Goal: Task Accomplishment & Management: Use online tool/utility

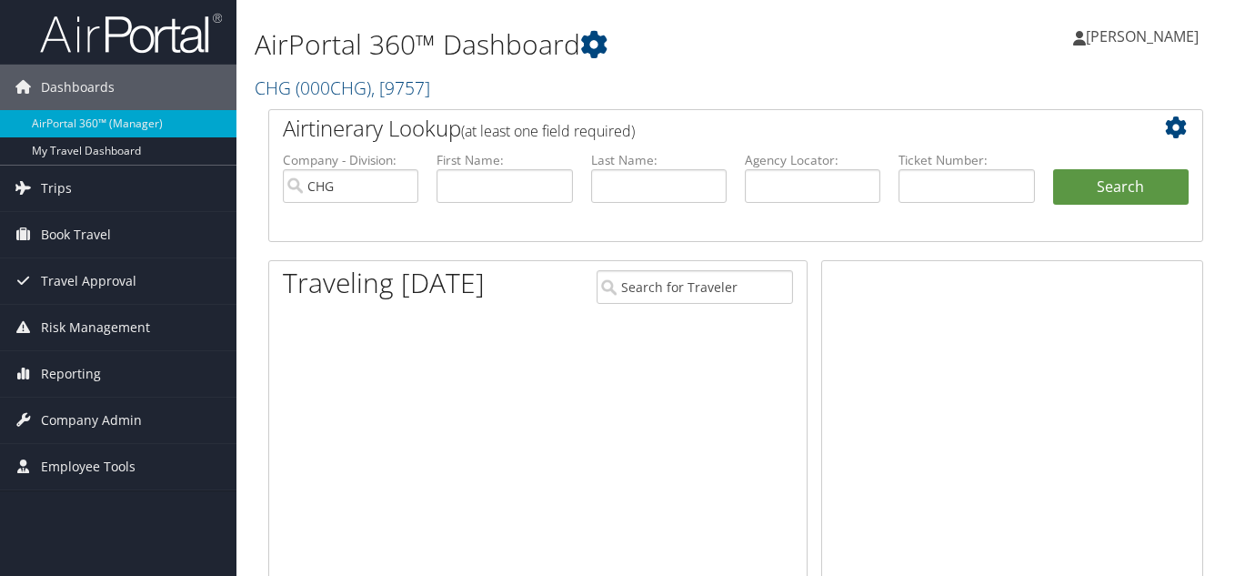
scroll to position [91, 0]
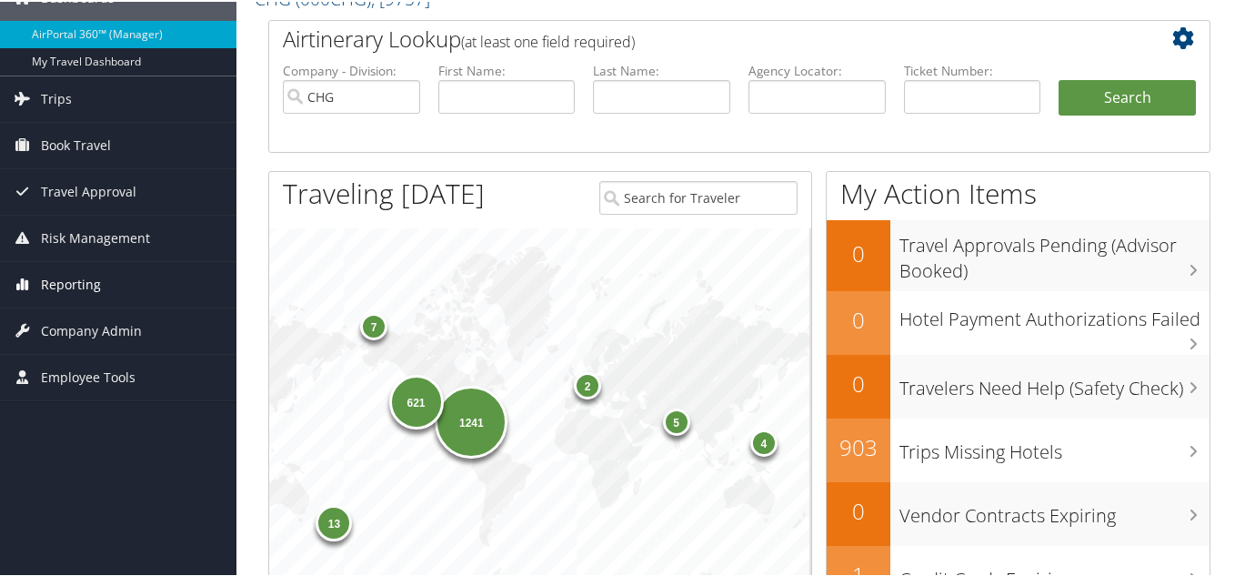
click at [64, 285] on span "Reporting" at bounding box center [71, 282] width 60 height 45
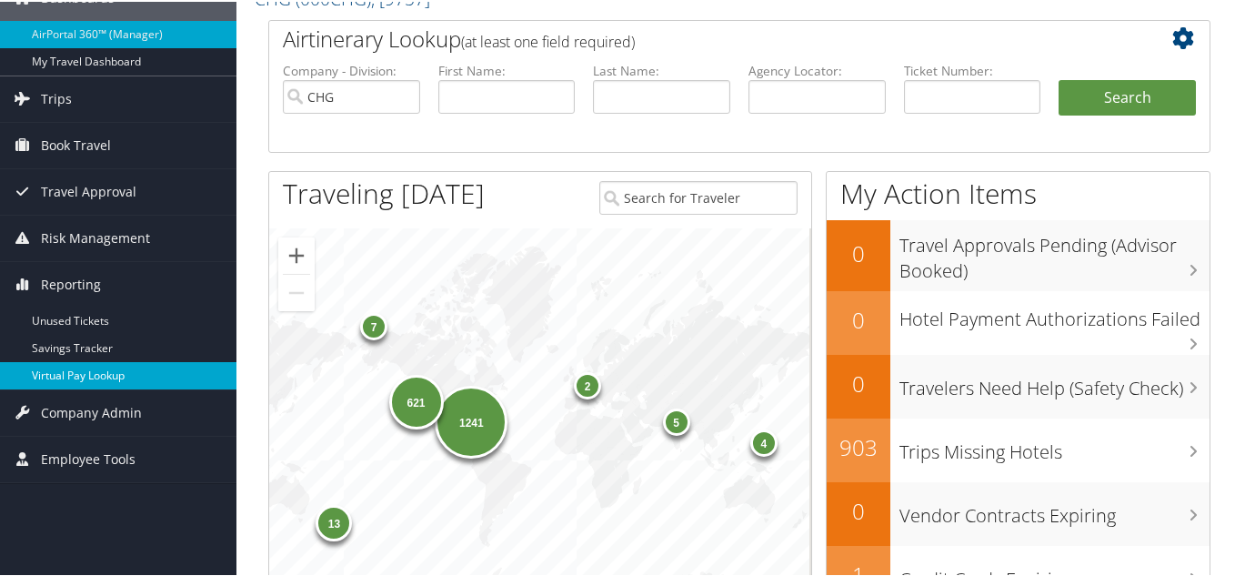
click at [72, 376] on link "Virtual Pay Lookup" at bounding box center [118, 373] width 237 height 27
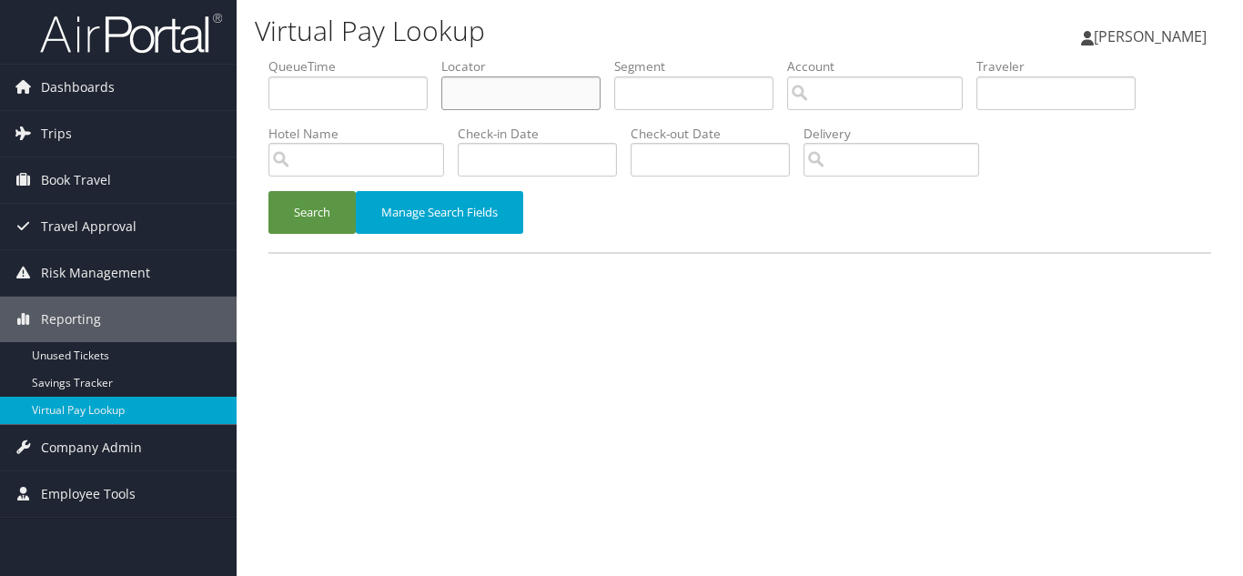
click at [475, 95] on input "text" at bounding box center [520, 93] width 159 height 34
paste input "AHDKJF"
click at [268, 191] on button "Search" at bounding box center [311, 212] width 87 height 43
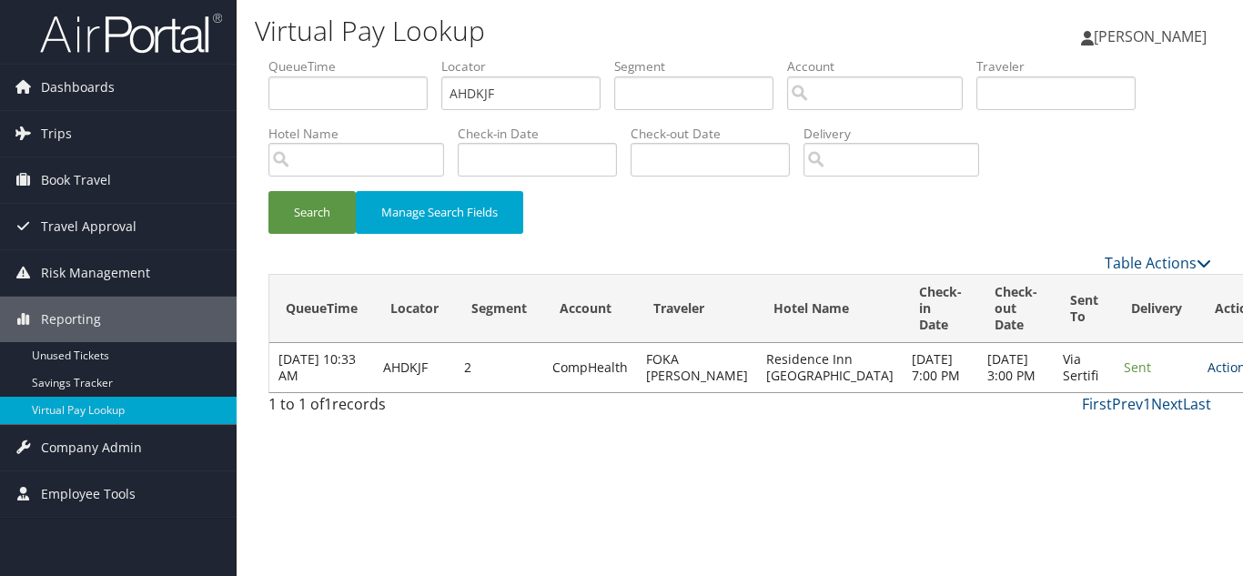
click at [1207, 376] on link "Actions" at bounding box center [1235, 366] width 57 height 17
click at [1136, 430] on link "Logs" at bounding box center [1132, 433] width 115 height 31
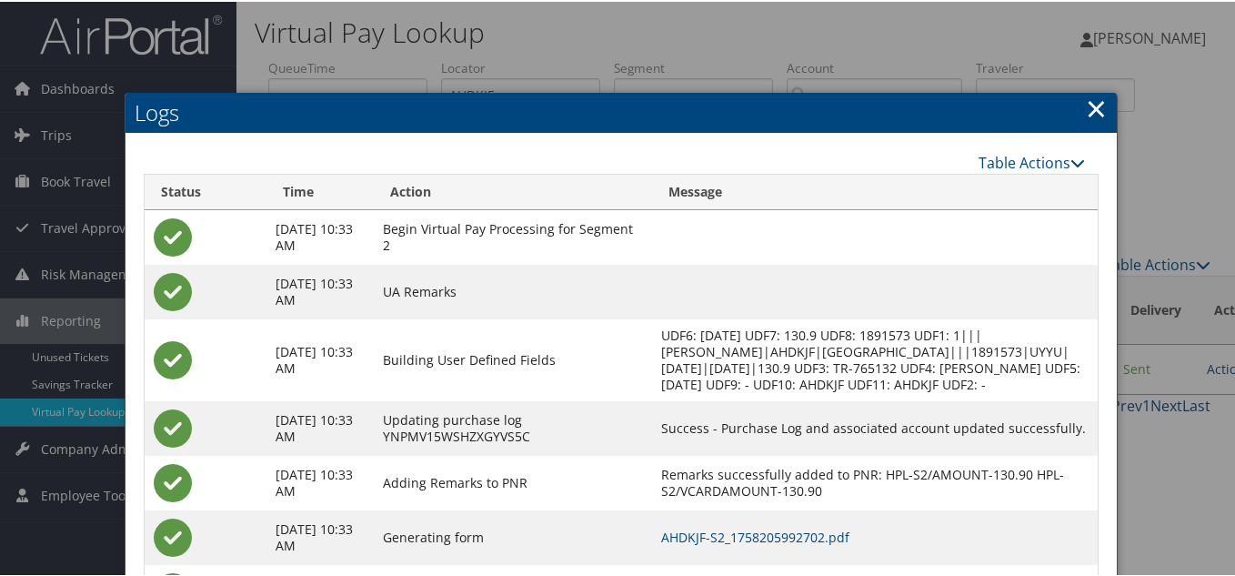
click at [1087, 111] on link "×" at bounding box center [1096, 106] width 21 height 36
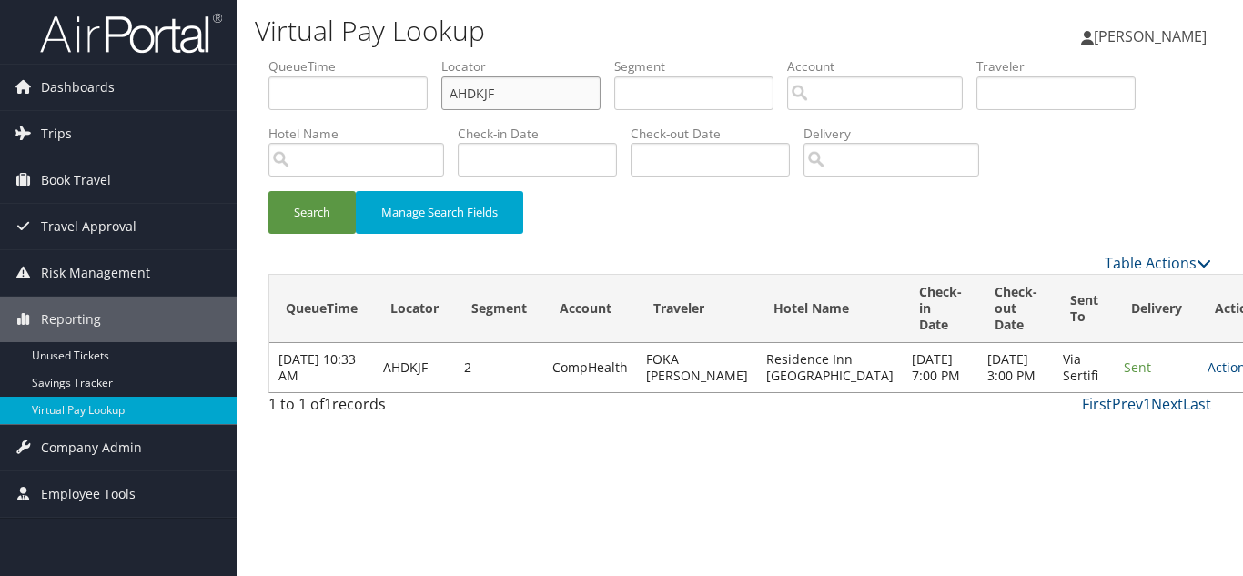
drag, startPoint x: 517, startPoint y: 97, endPoint x: 278, endPoint y: 99, distance: 238.3
click at [287, 57] on ul "QueueTime Locator AHDKJF Segment Account Traveler Hotel Name Check-in Date Chec…" at bounding box center [739, 57] width 942 height 0
paste input "MYCEKC"
click at [268, 191] on button "Search" at bounding box center [311, 212] width 87 height 43
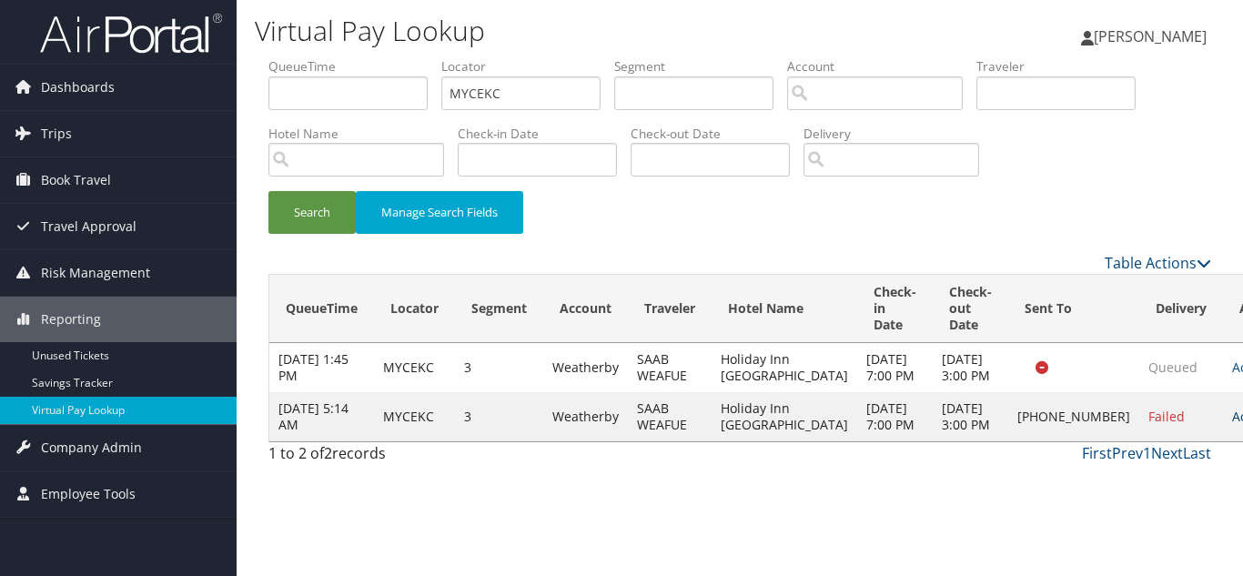
click at [1232, 425] on link "Actions" at bounding box center [1260, 416] width 57 height 17
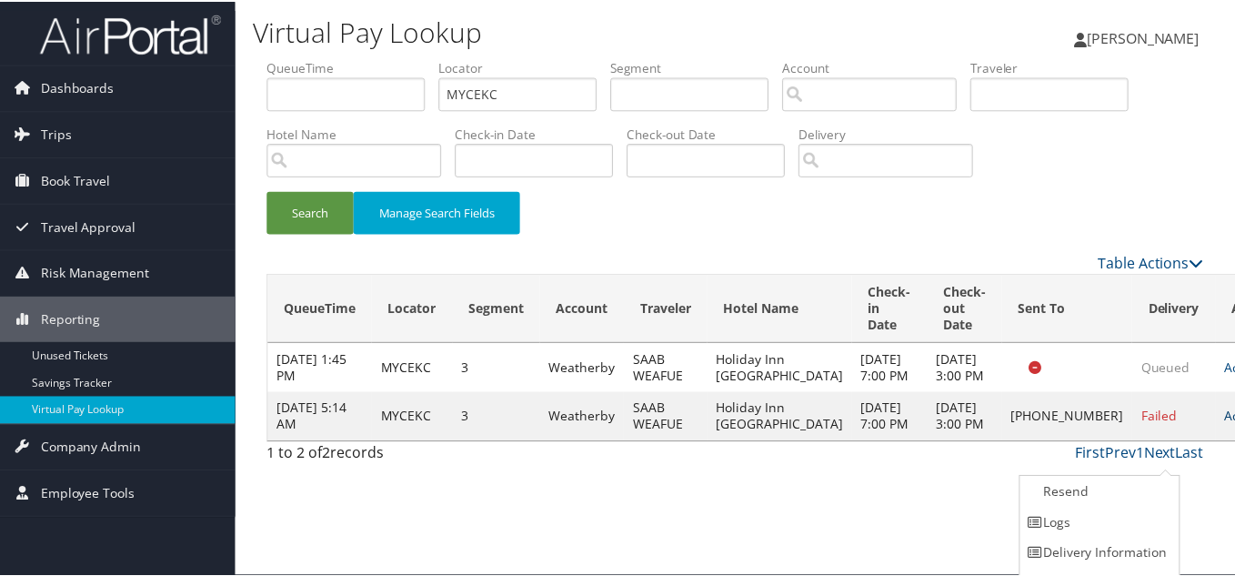
scroll to position [25, 0]
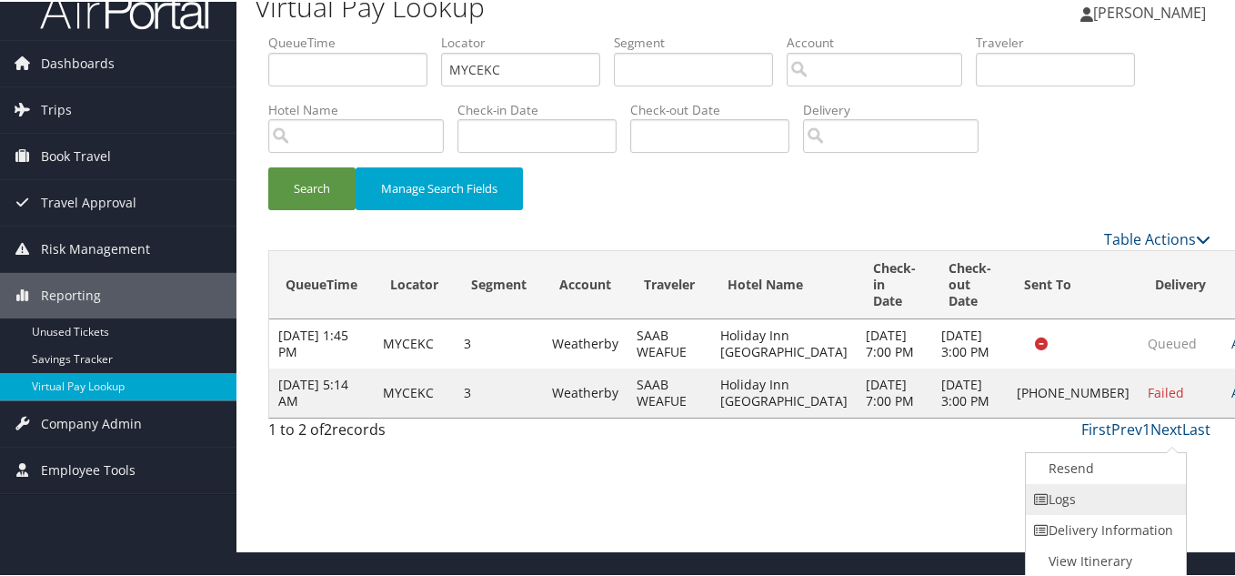
click at [1106, 496] on link "Logs" at bounding box center [1104, 497] width 156 height 31
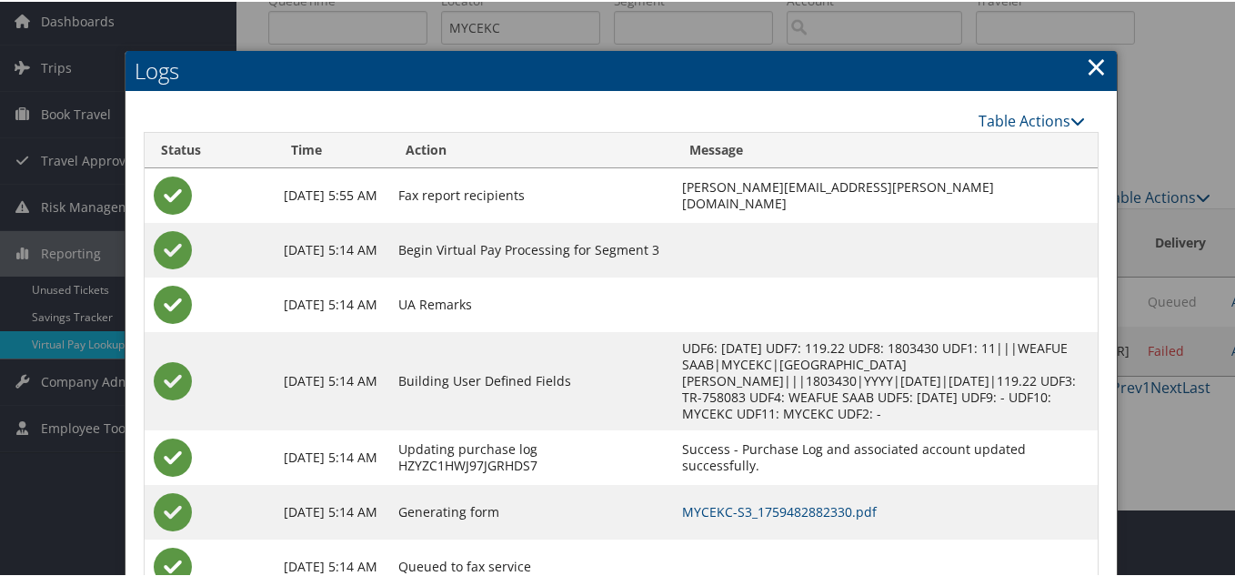
scroll to position [118, 0]
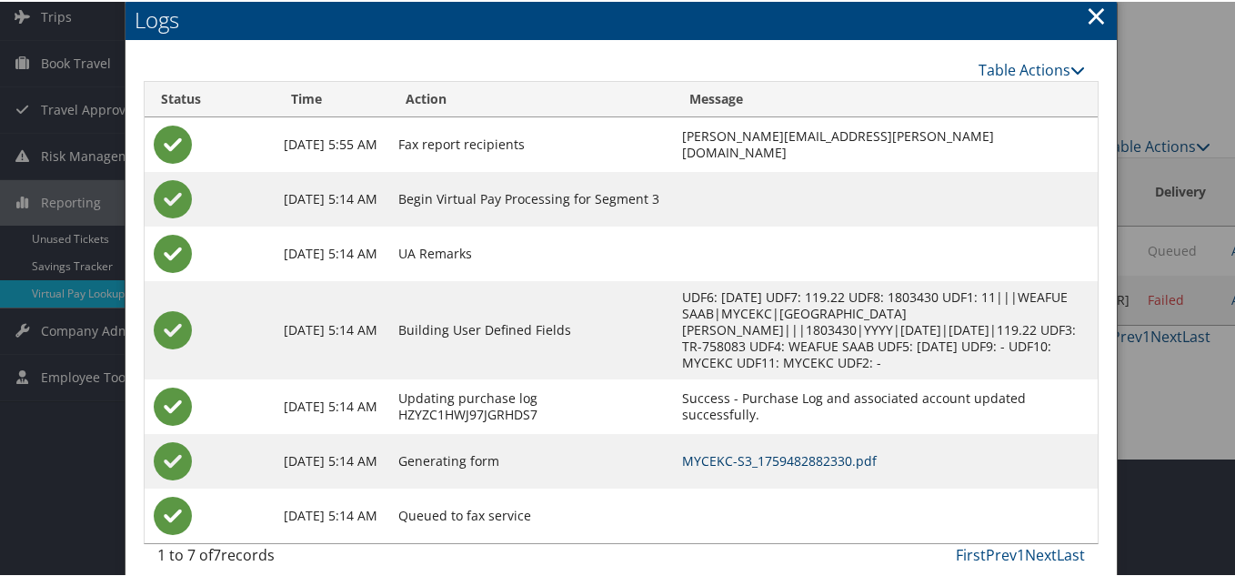
drag, startPoint x: 788, startPoint y: 446, endPoint x: 774, endPoint y: 437, distance: 16.4
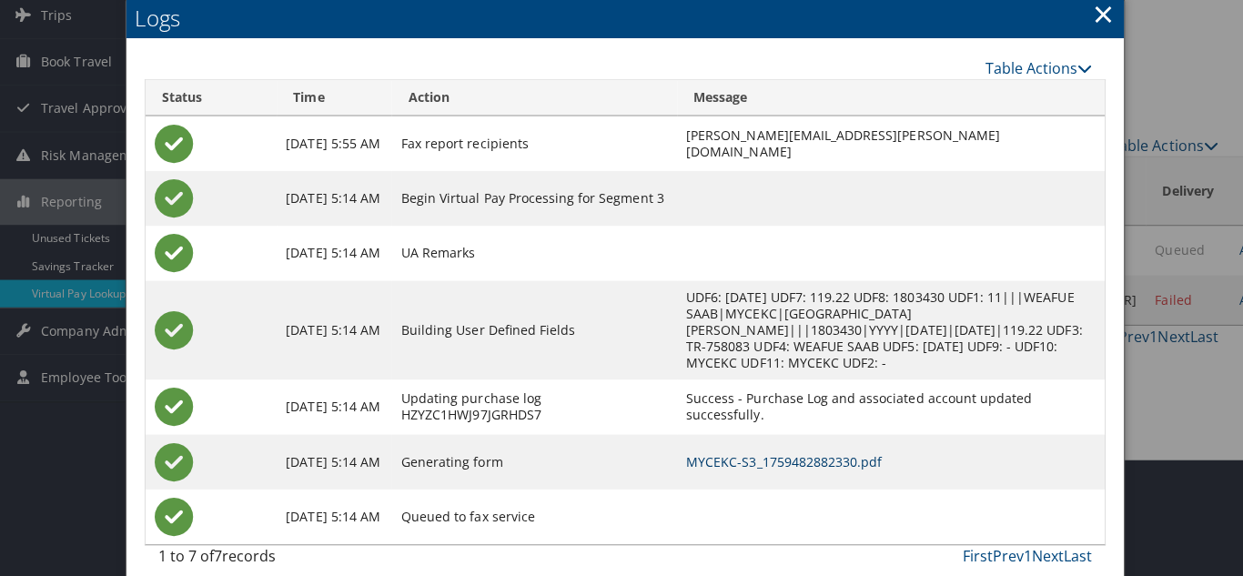
scroll to position [0, 0]
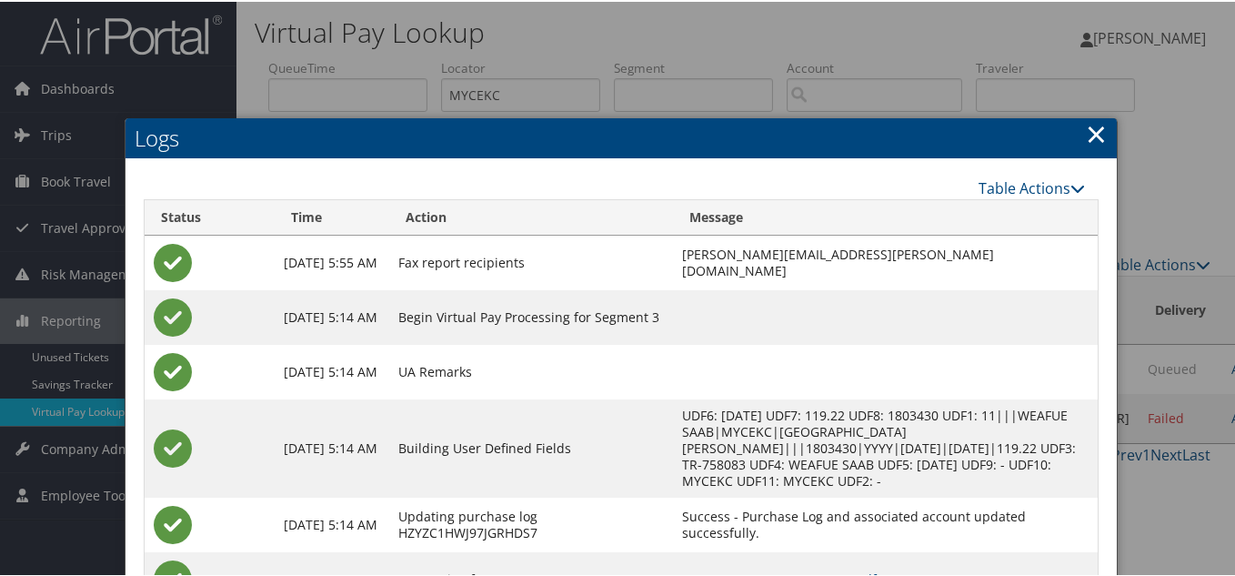
drag, startPoint x: 1090, startPoint y: 136, endPoint x: 268, endPoint y: 2, distance: 832.3
click at [1087, 136] on link "×" at bounding box center [1096, 132] width 21 height 36
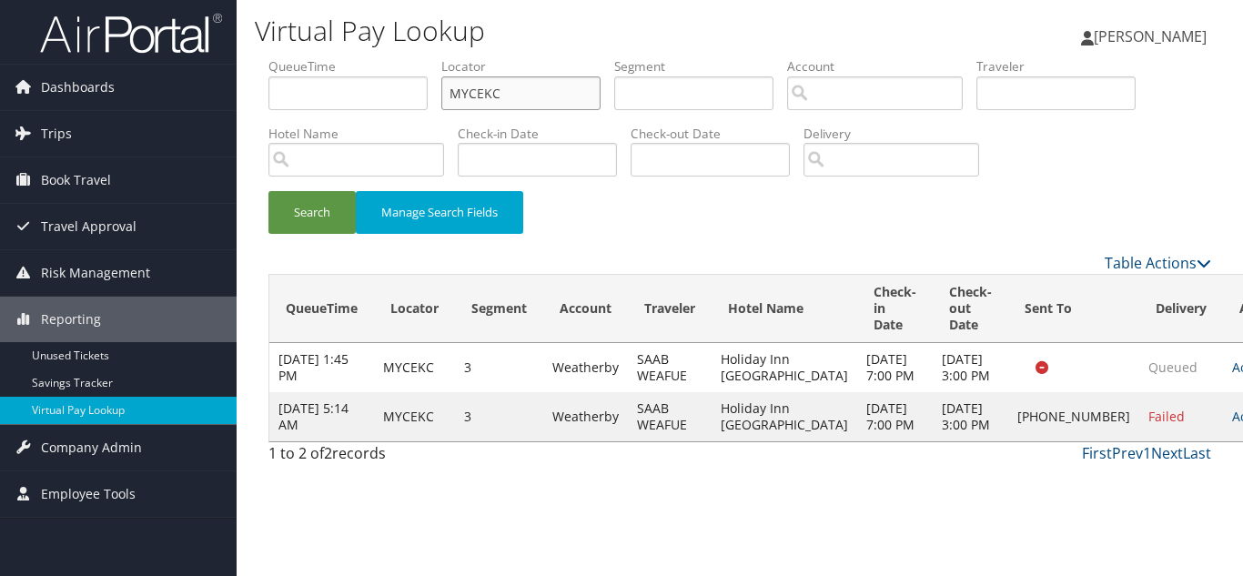
drag, startPoint x: 378, startPoint y: 95, endPoint x: 268, endPoint y: 95, distance: 109.2
click at [275, 57] on ul "QueueTime Locator MYCEKC Segment Account Traveler Hotel Name Check-in Date Chec…" at bounding box center [739, 57] width 942 height 0
paste input "OIBXYK"
type input "OIBXYK"
click at [268, 191] on button "Search" at bounding box center [311, 212] width 87 height 43
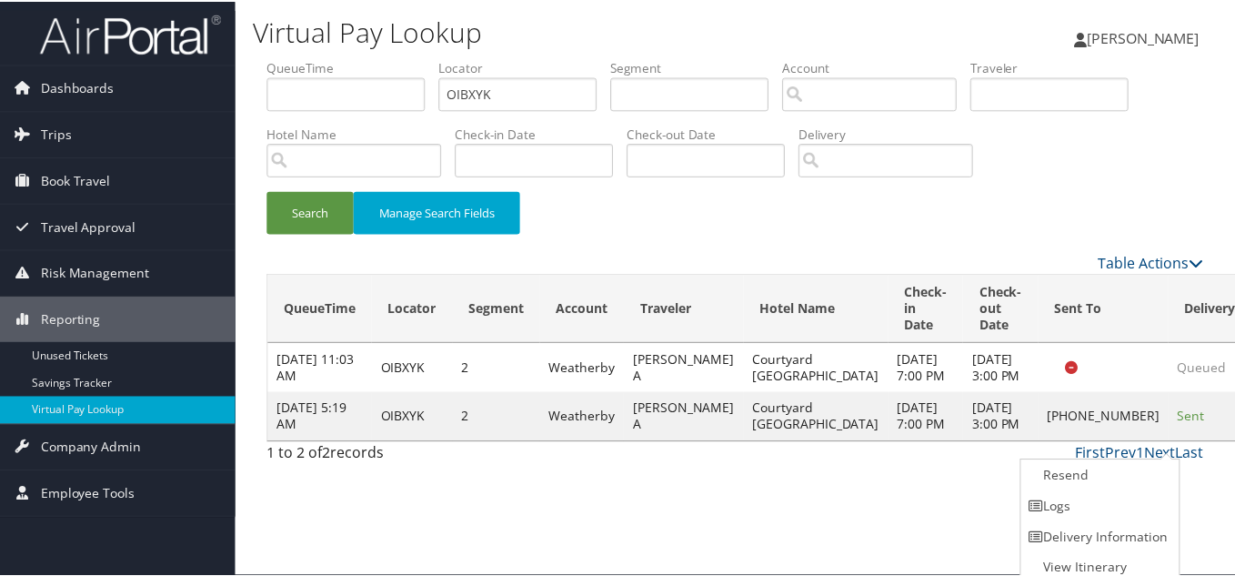
scroll to position [9, 0]
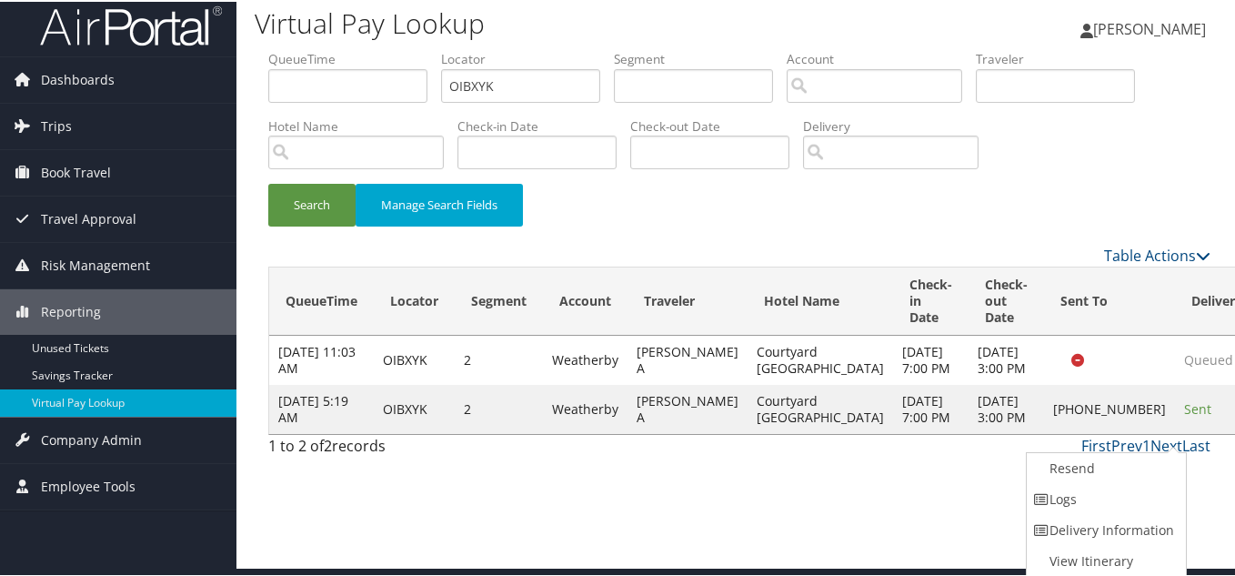
click at [1088, 495] on link "Logs" at bounding box center [1105, 497] width 156 height 31
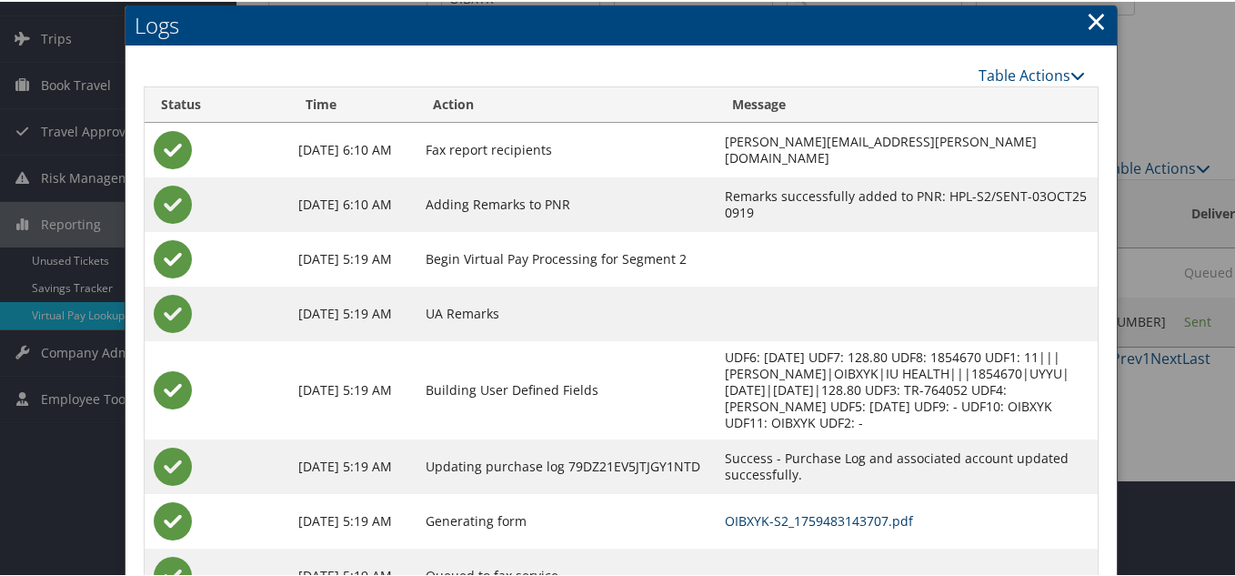
scroll to position [0, 0]
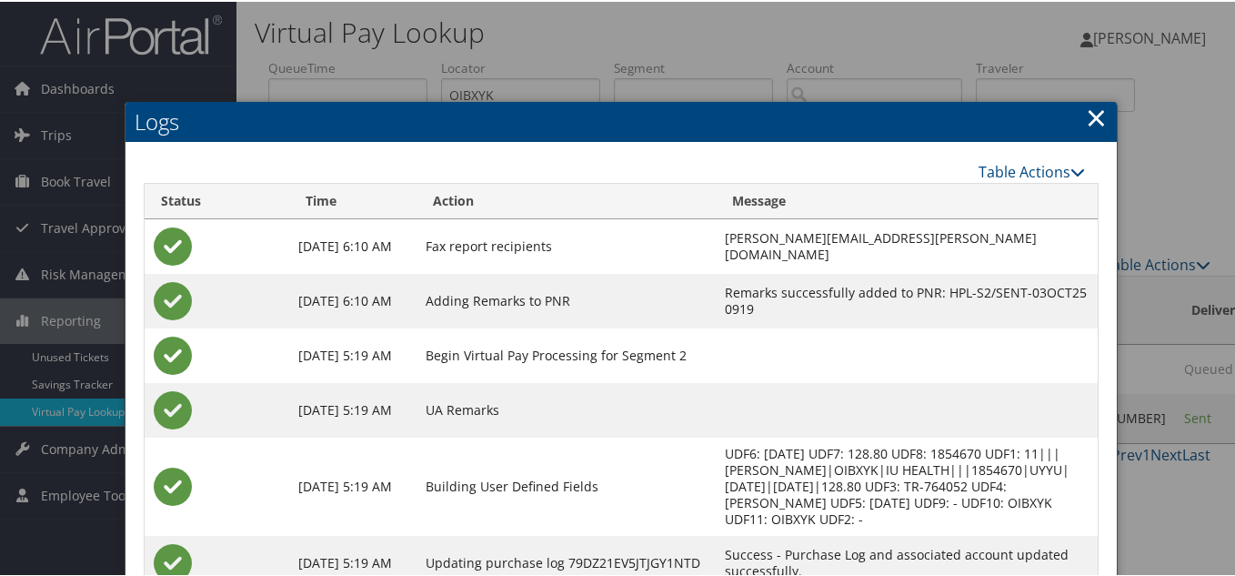
click at [444, 145] on div "Table Actions Loading... Status Time Action Message Oct 3, 2025 6:10 AM Fax rep…" at bounding box center [622, 444] width 992 height 607
click at [1092, 120] on link "×" at bounding box center [1096, 115] width 21 height 36
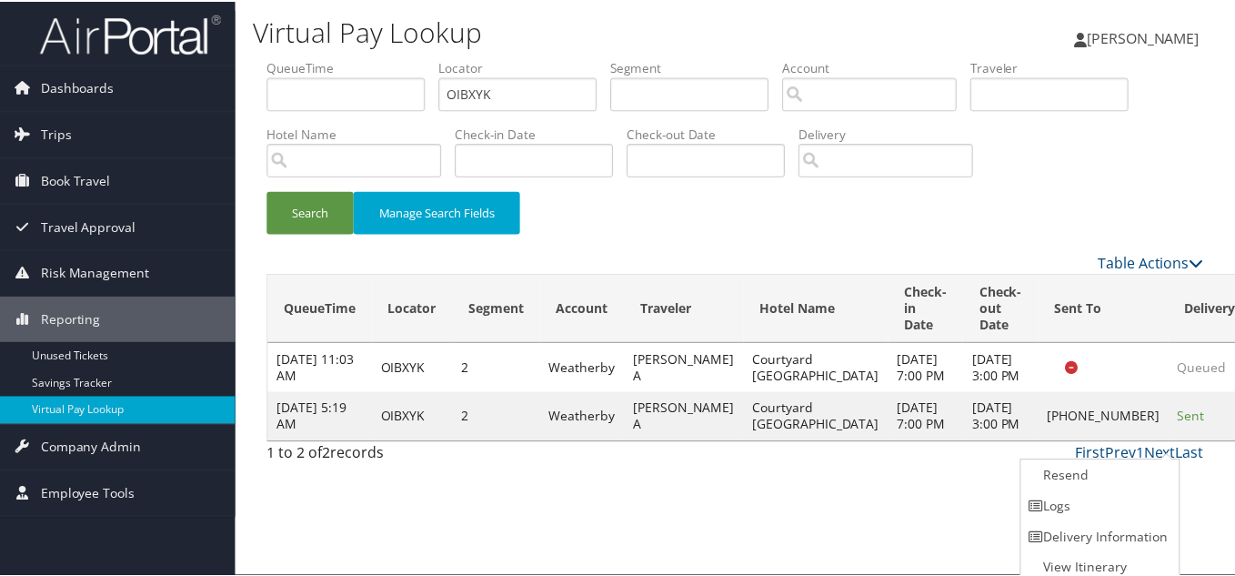
scroll to position [9, 0]
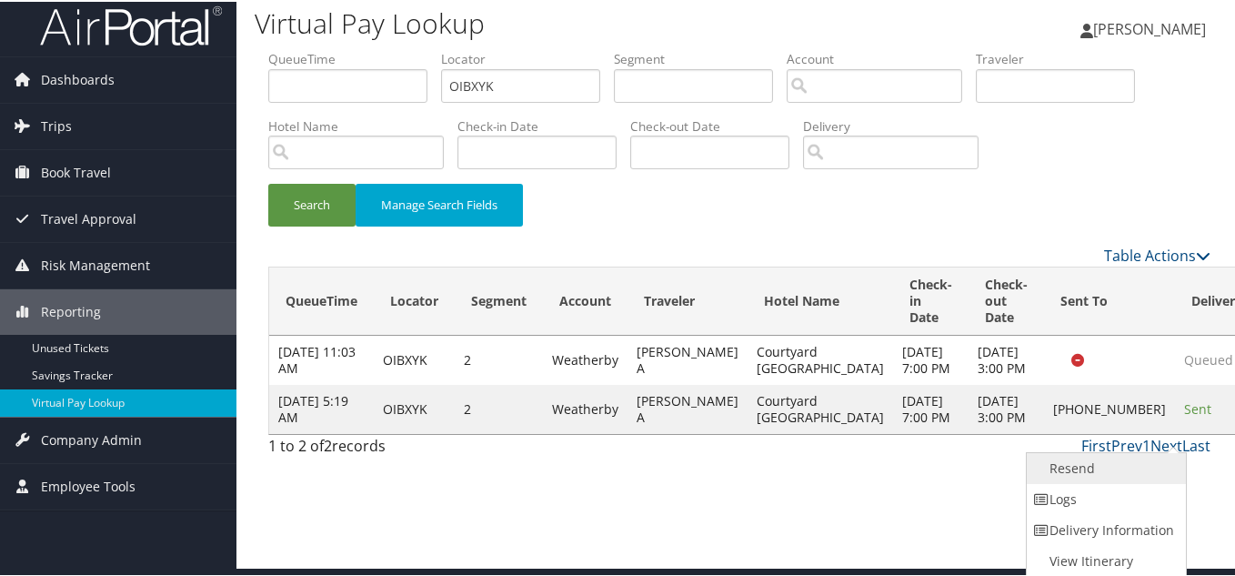
click at [1091, 468] on link "Resend" at bounding box center [1105, 466] width 156 height 31
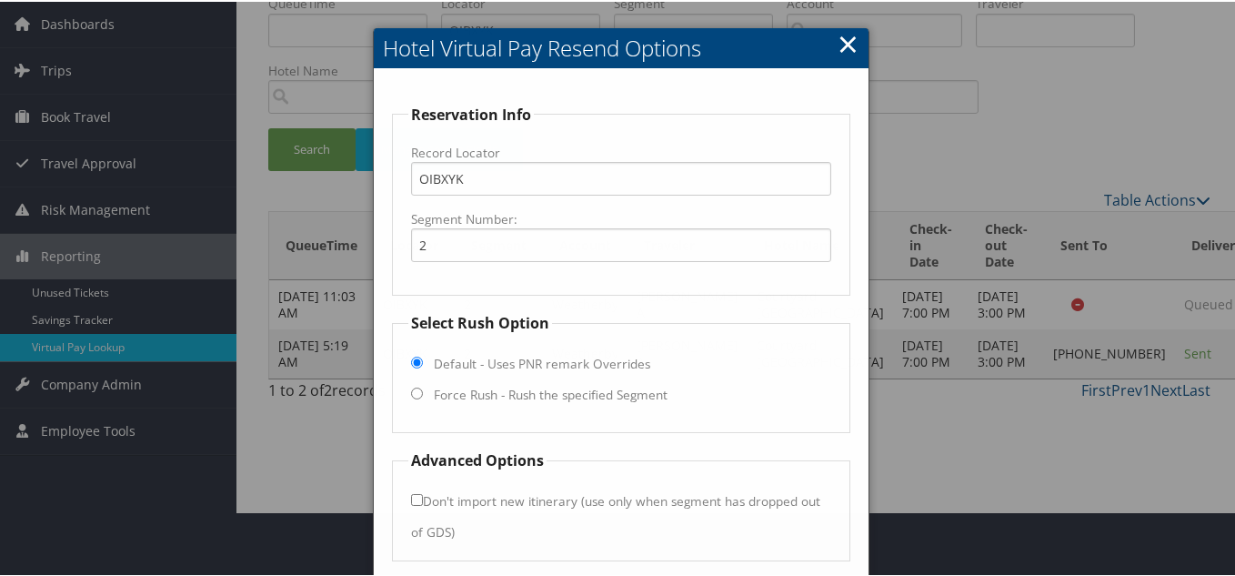
scroll to position [131, 0]
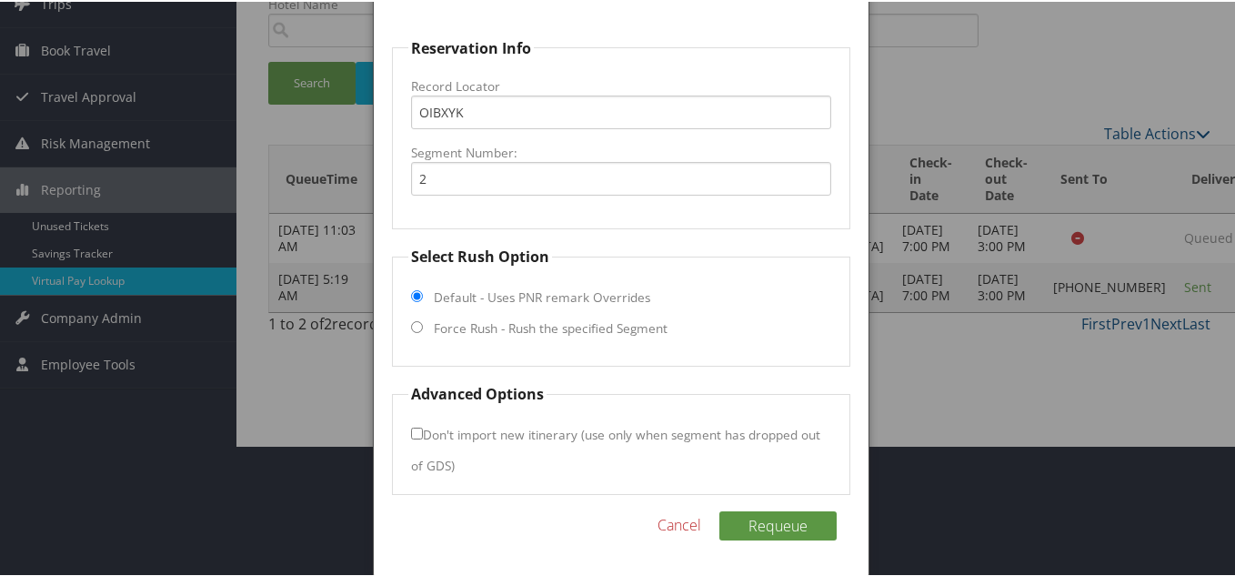
click at [414, 329] on input "Force Rush - Rush the specified Segment" at bounding box center [417, 325] width 12 height 12
radio input "true"
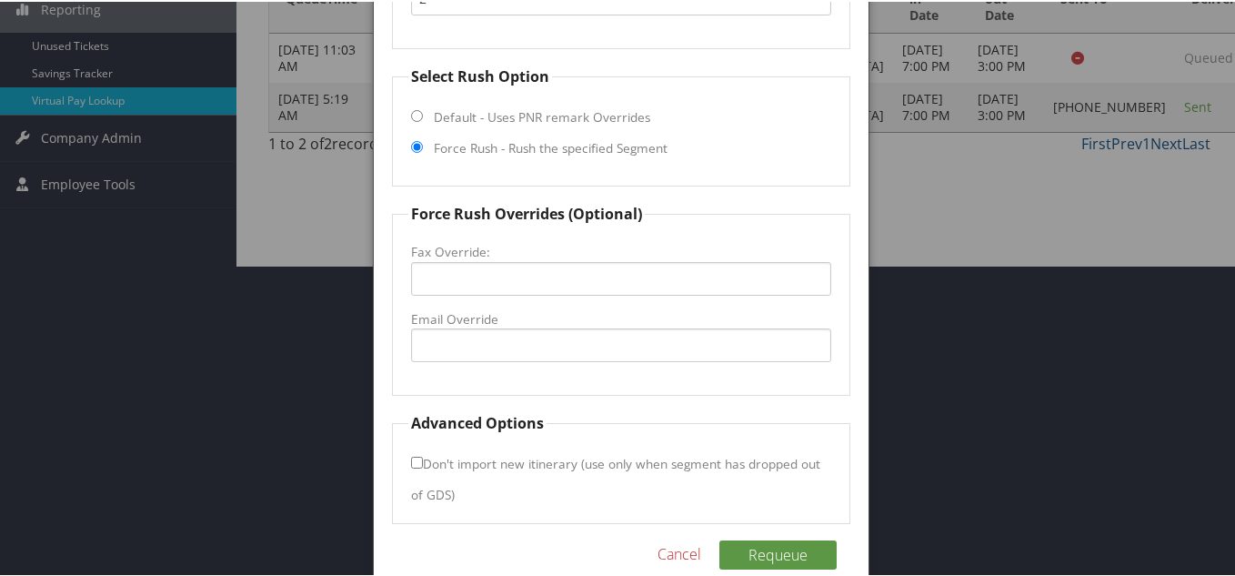
scroll to position [313, 0]
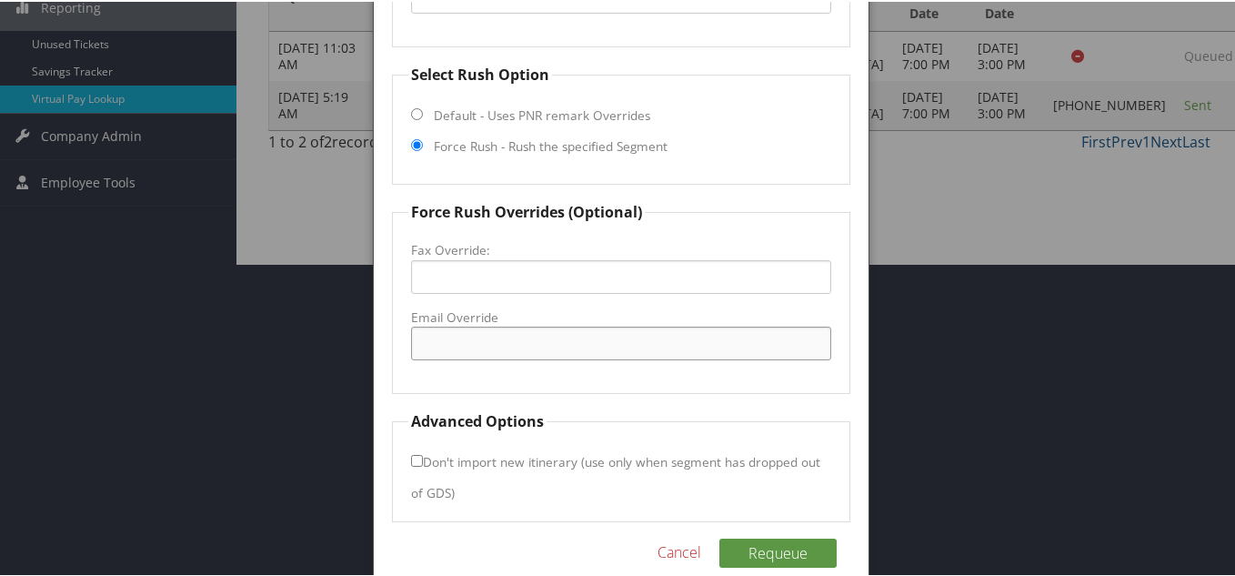
click at [467, 349] on input "Email Override" at bounding box center [621, 342] width 420 height 34
paste input "alex.nunec@zenhotels.com"
click at [719, 378] on fieldset "Force Rush Overrides (Optional) Fax Override: Email Override alex.nunec@zenhote…" at bounding box center [621, 295] width 458 height 193
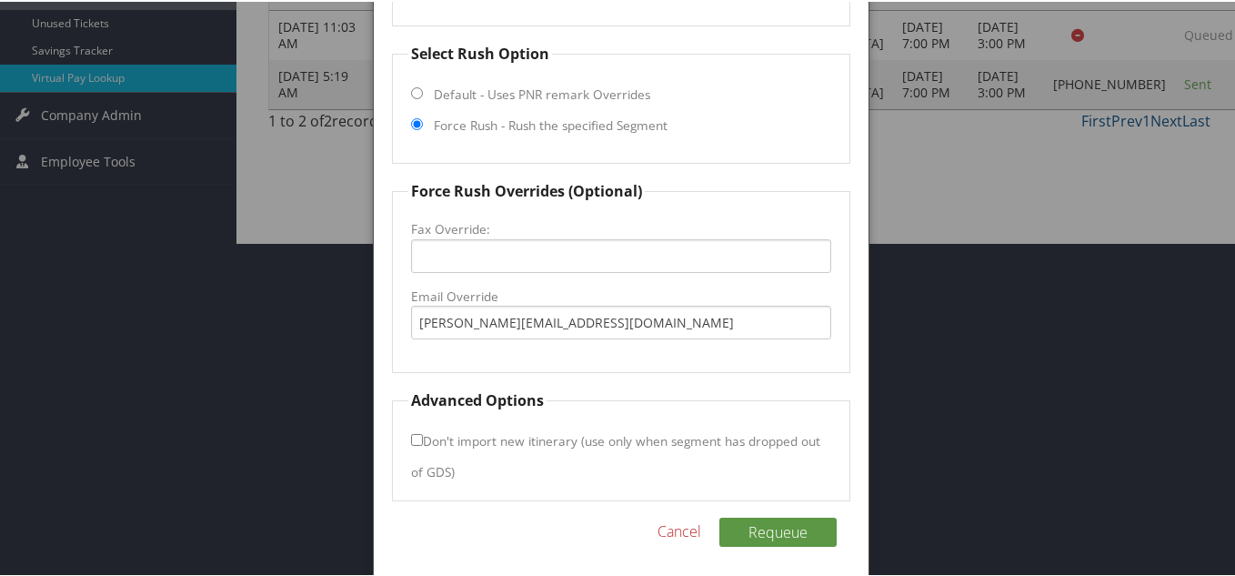
scroll to position [340, 0]
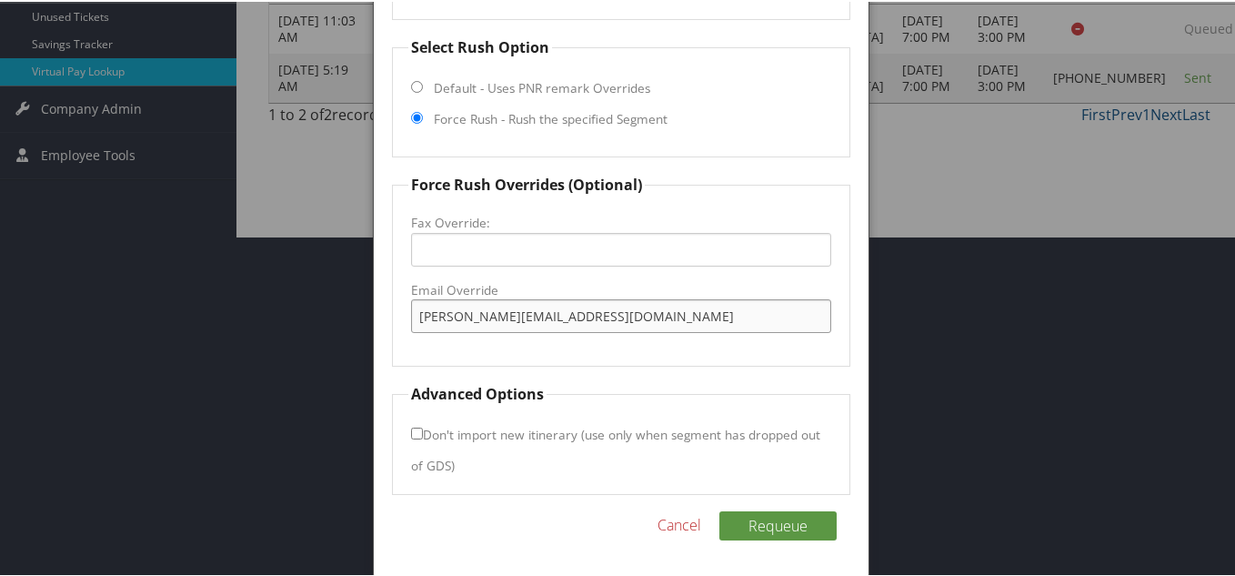
click at [499, 312] on input "alex.nunec@zenhotels.com" at bounding box center [621, 314] width 420 height 34
click at [481, 316] on input "alex.nunec@genhotels.com" at bounding box center [621, 314] width 420 height 34
type input "alex.nunez@genhotels.com"
click at [658, 355] on fieldset "Force Rush Overrides (Optional) Fax Override: Email Override alex.nunez@genhote…" at bounding box center [621, 268] width 458 height 193
click at [770, 521] on button "Requeue" at bounding box center [778, 523] width 117 height 29
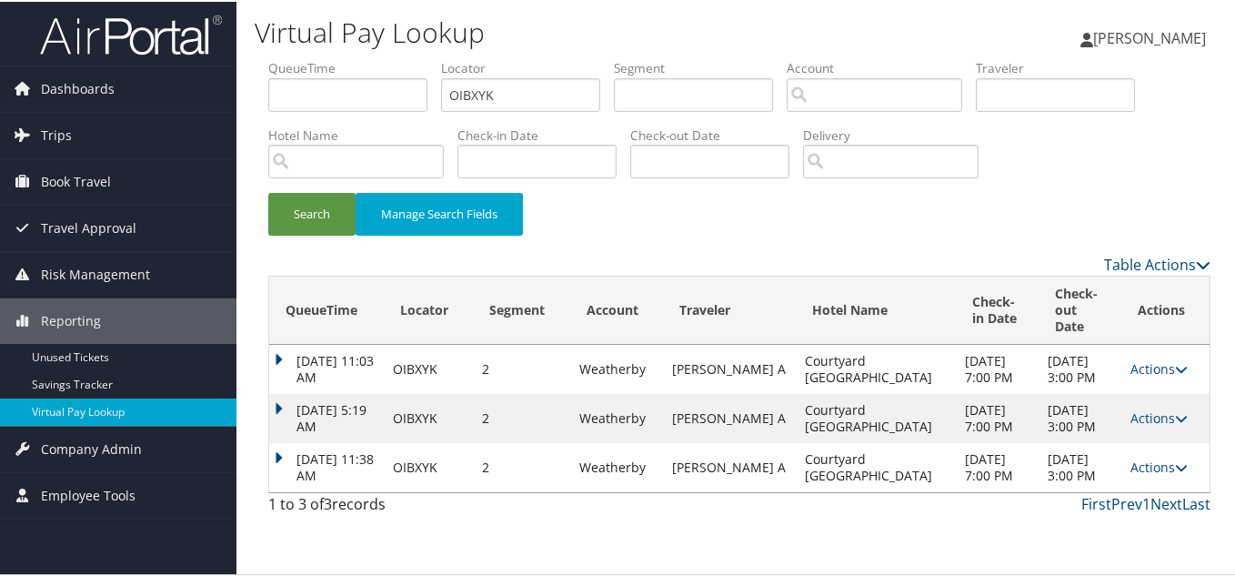
scroll to position [0, 0]
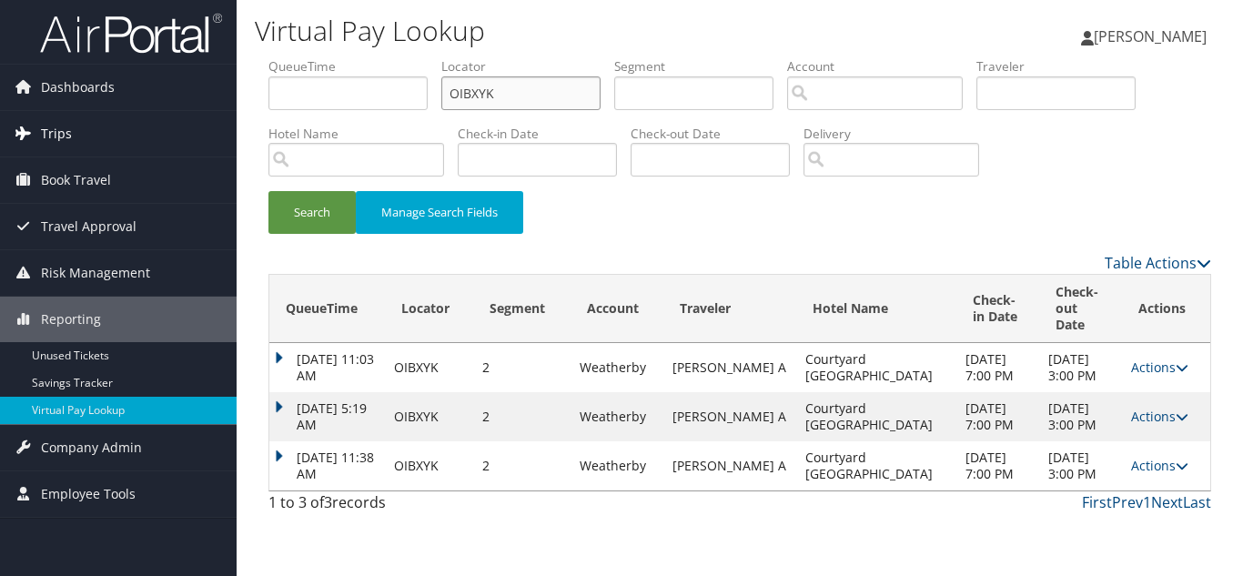
drag, startPoint x: 515, startPoint y: 91, endPoint x: 65, endPoint y: 115, distance: 450.0
click at [69, 113] on div "Dashboards AirPortal 360™ (Manager) My Travel Dashboard Trips Airtinerary® Look…" at bounding box center [621, 288] width 1243 height 576
paste input "NGGP"
type input "OINGGP"
click at [268, 191] on button "Search" at bounding box center [311, 212] width 87 height 43
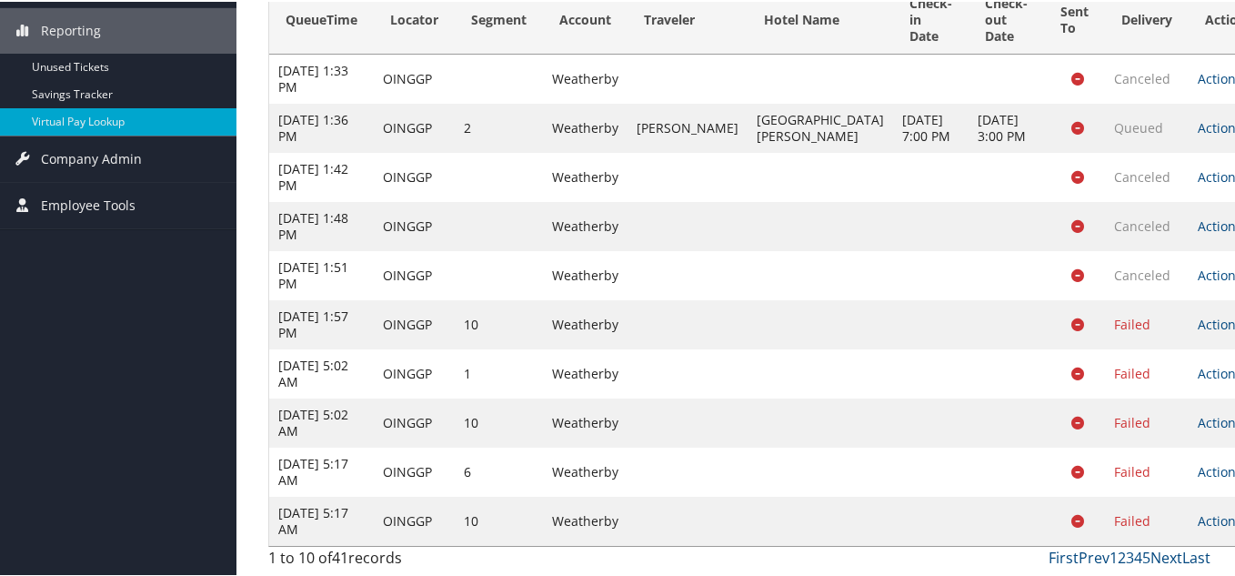
scroll to position [307, 0]
click at [1242, 518] on icon at bounding box center [1249, 519] width 13 height 13
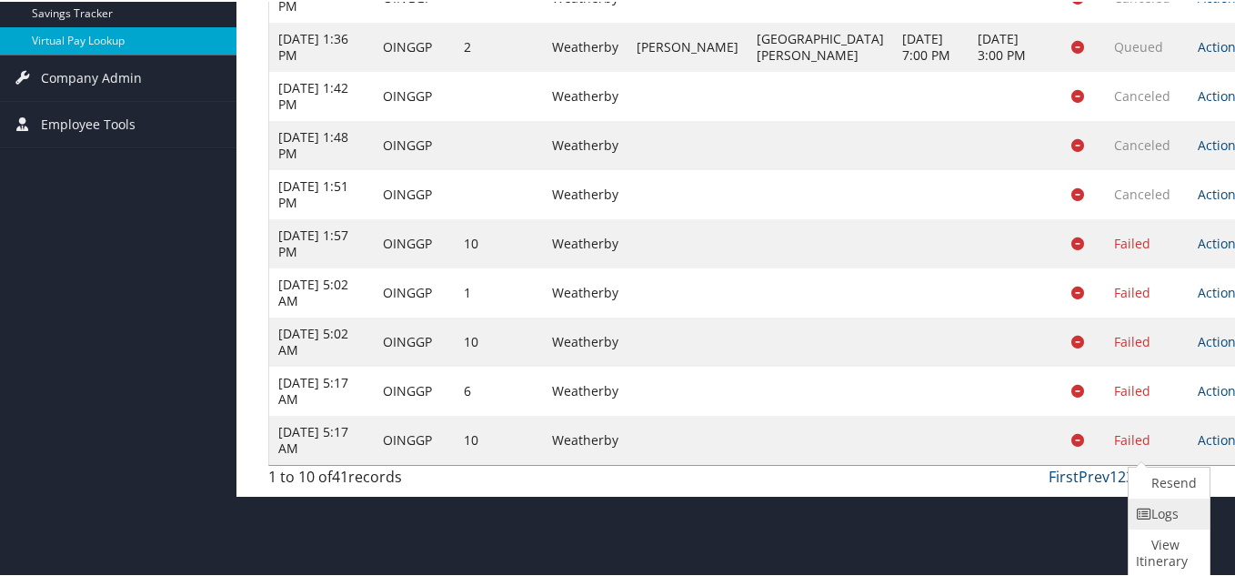
click at [1178, 510] on link "Logs" at bounding box center [1167, 512] width 76 height 31
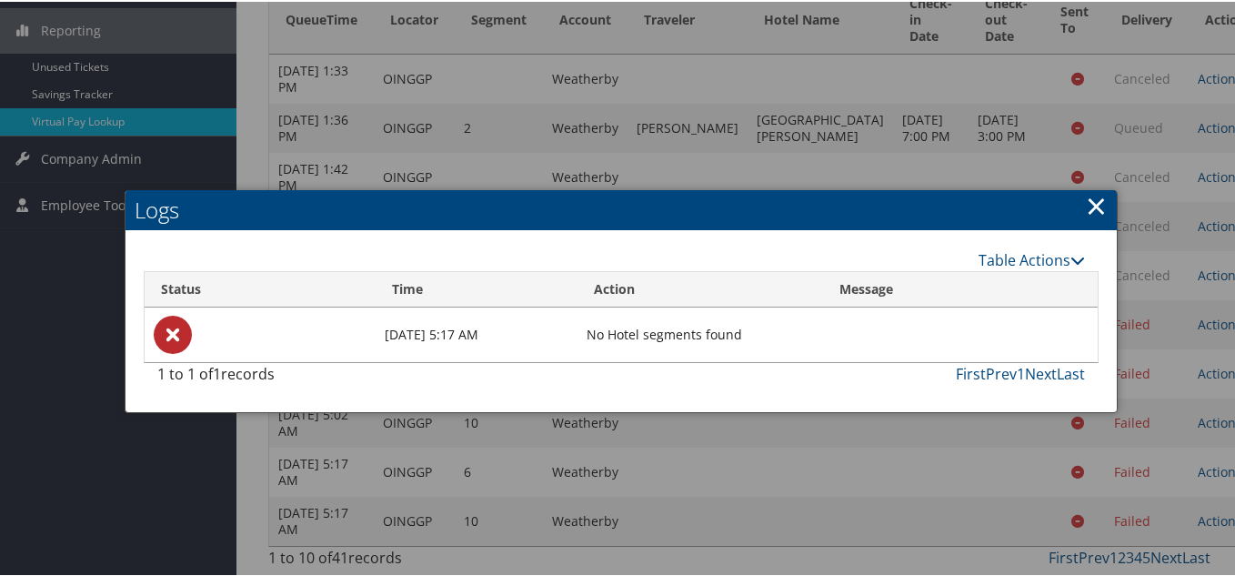
click at [1095, 186] on link "×" at bounding box center [1096, 204] width 21 height 36
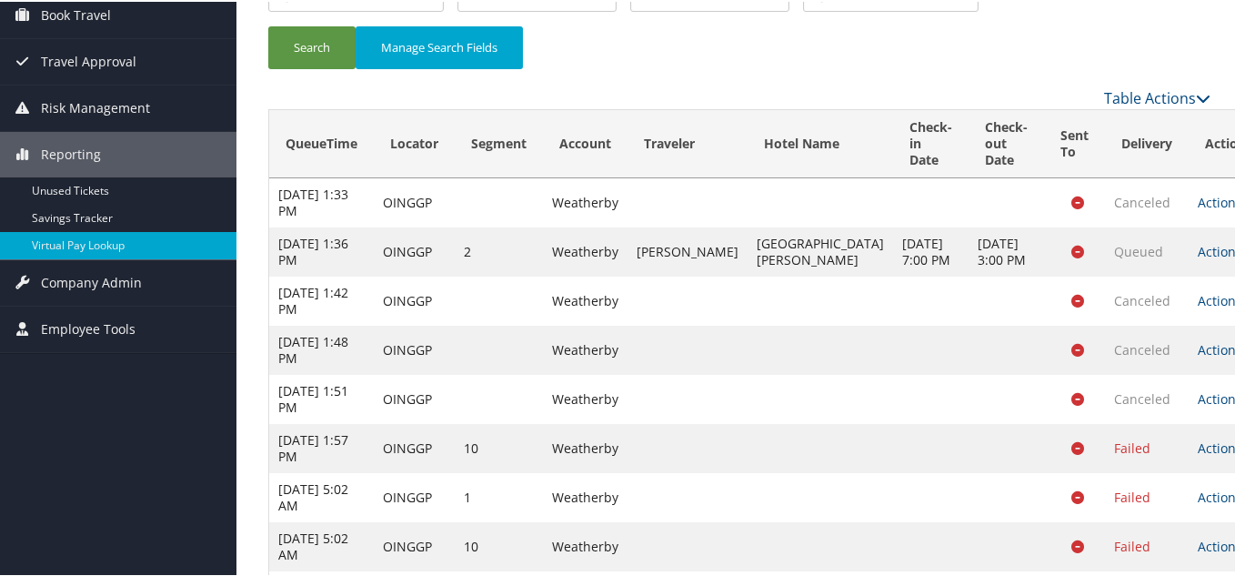
scroll to position [0, 0]
